Goal: Information Seeking & Learning: Learn about a topic

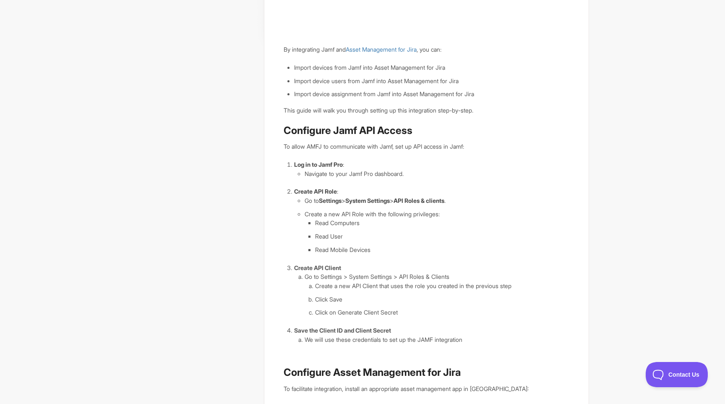
scroll to position [223, 0]
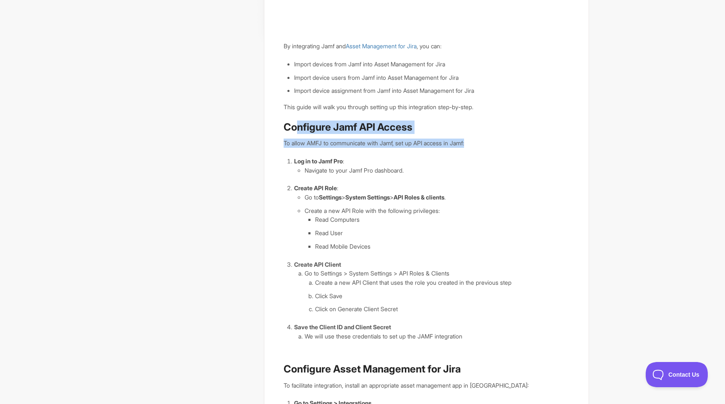
drag, startPoint x: 299, startPoint y: 126, endPoint x: 478, endPoint y: 342, distance: 280.6
click at [478, 342] on article "How To: Sync Devices and Users with Jamf By integrating Jamf and Asset Manageme…" at bounding box center [427, 194] width 286 height 685
click at [457, 316] on ol "Log in to Jamf Pro : Navigate to your Jamf Pro dashboard. Create API Role : Go …" at bounding box center [431, 248] width 275 height 184
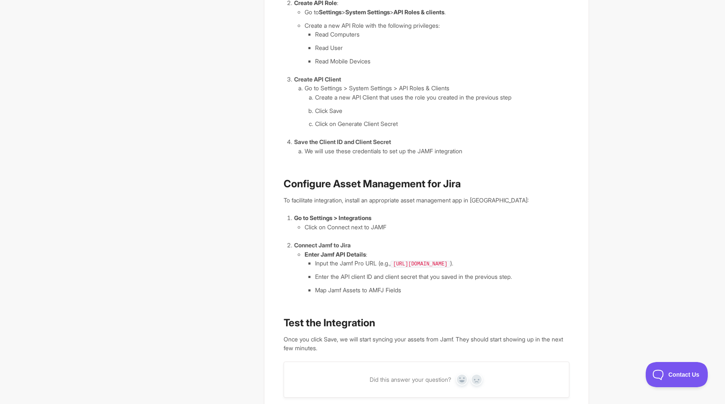
scroll to position [400, 0]
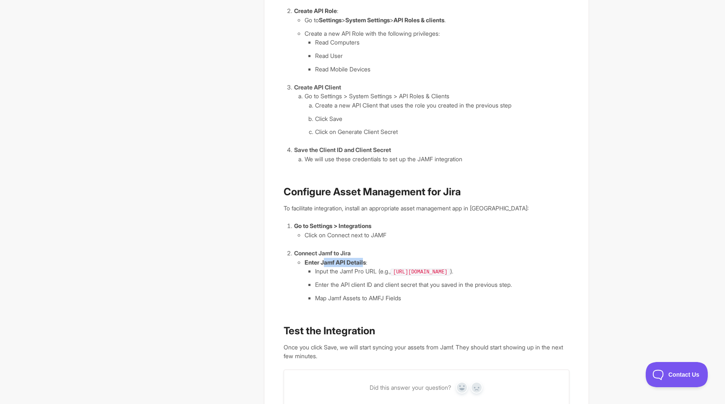
drag, startPoint x: 327, startPoint y: 263, endPoint x: 365, endPoint y: 263, distance: 37.8
click at [365, 263] on strong "Enter Jamf API Details" at bounding box center [335, 261] width 61 height 7
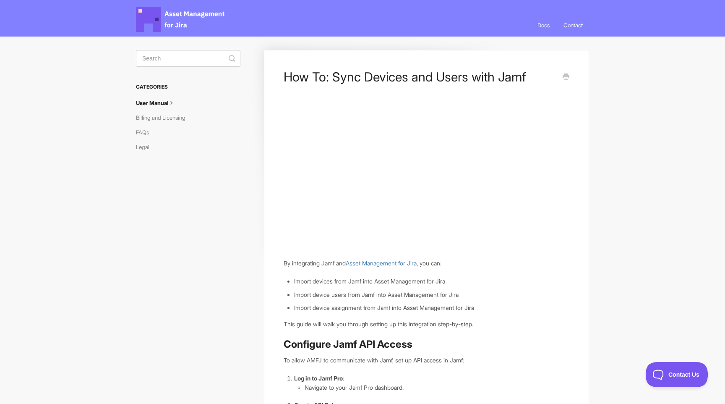
scroll to position [0, 0]
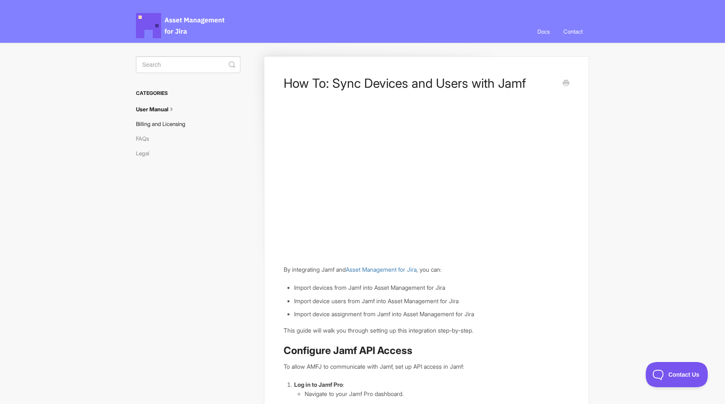
click at [162, 125] on link "Billing and Licensing" at bounding box center [164, 123] width 56 height 13
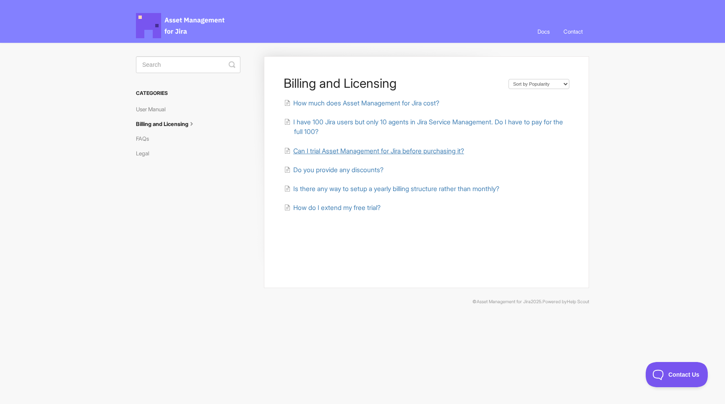
click at [400, 150] on span "Can I trial Asset Management for Jira before purchasing it?" at bounding box center [378, 151] width 171 height 8
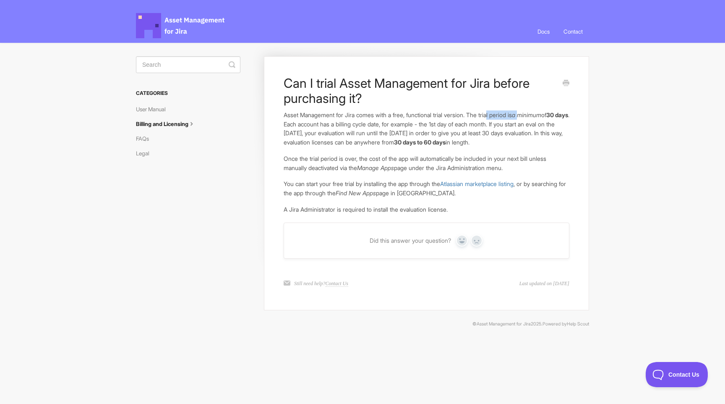
drag, startPoint x: 498, startPoint y: 112, endPoint x: 534, endPoint y: 114, distance: 35.3
click at [534, 114] on p "Asset Management for Jira comes with a free, functional trial version. The tria…" at bounding box center [427, 128] width 286 height 36
click at [546, 118] on strong "30 days" at bounding box center [557, 114] width 22 height 7
click at [187, 125] on link "Billing and Licensing" at bounding box center [169, 123] width 66 height 13
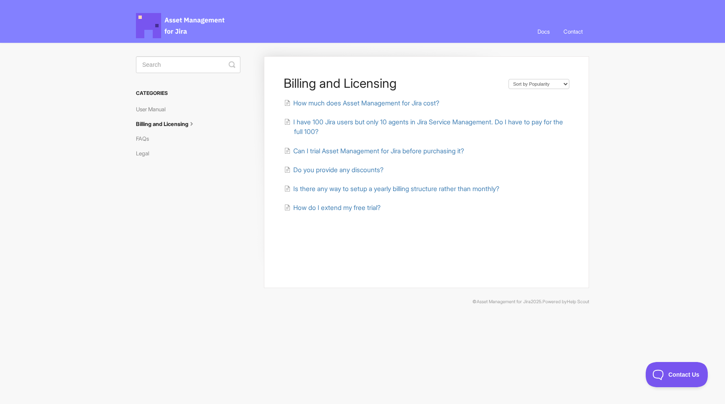
click at [382, 146] on li "Can I trial Asset Management for Jira before purchasing it?" at bounding box center [427, 151] width 286 height 10
click at [382, 150] on span "Can I trial Asset Management for Jira before purchasing it?" at bounding box center [378, 151] width 171 height 8
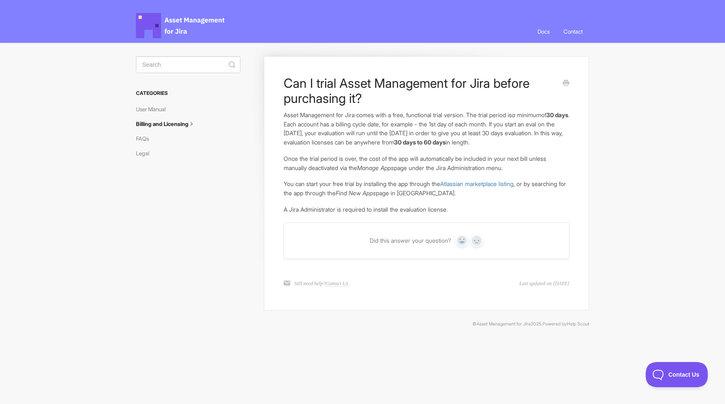
drag, startPoint x: 331, startPoint y: 156, endPoint x: 525, endPoint y: 166, distance: 194.5
click at [525, 167] on p "Once the trial period is over, the cost of the app will automatically be includ…" at bounding box center [427, 163] width 286 height 18
click at [352, 167] on p "Once the trial period is over, the cost of the app will automatically be includ…" at bounding box center [427, 163] width 286 height 18
click at [143, 138] on link "FAQs" at bounding box center [145, 138] width 19 height 13
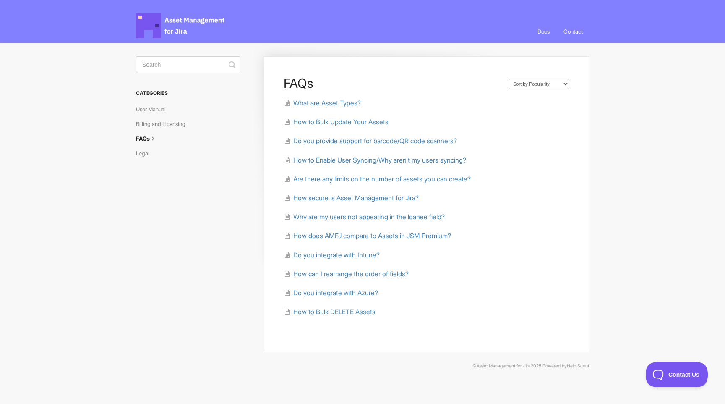
click at [368, 122] on span "How to Bulk Update Your Assets" at bounding box center [340, 122] width 95 height 8
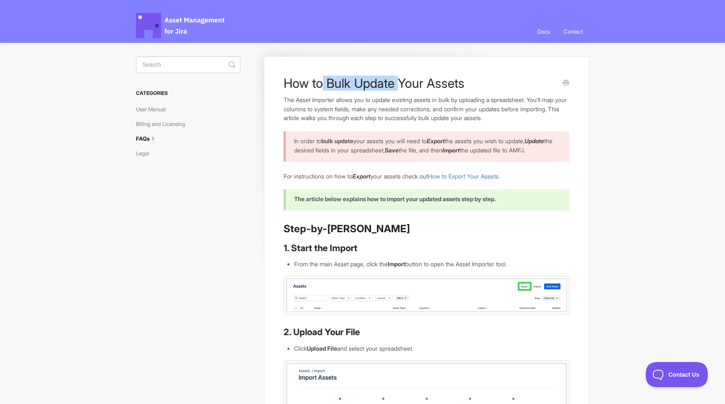
drag, startPoint x: 339, startPoint y: 83, endPoint x: 396, endPoint y: 82, distance: 57.9
click at [397, 82] on h1 "How to Bulk Update Your Assets" at bounding box center [420, 83] width 273 height 15
click at [433, 87] on h1 "How to Bulk Update Your Assets" at bounding box center [420, 83] width 273 height 15
